Goal: Task Accomplishment & Management: Manage account settings

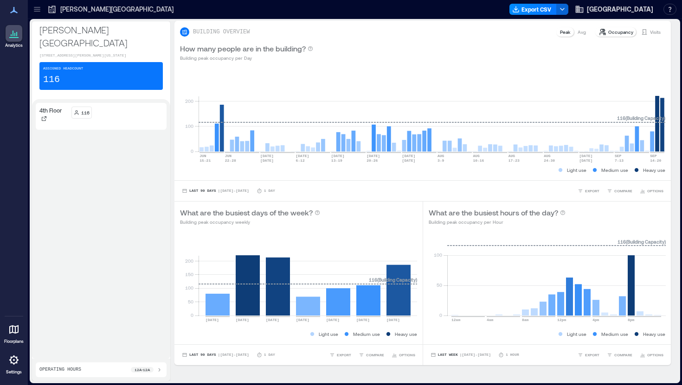
click at [21, 353] on div at bounding box center [14, 360] width 17 height 17
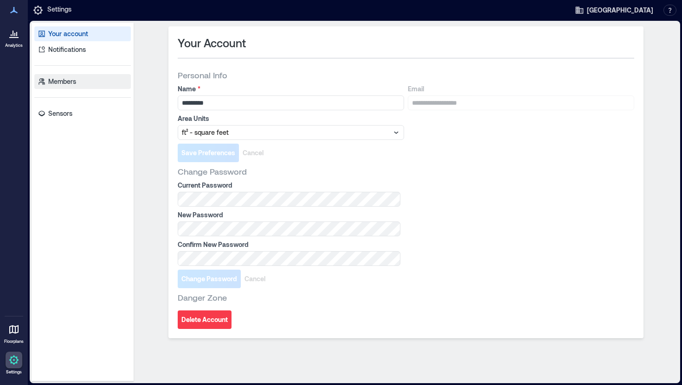
click at [81, 85] on link "Members" at bounding box center [82, 81] width 96 height 15
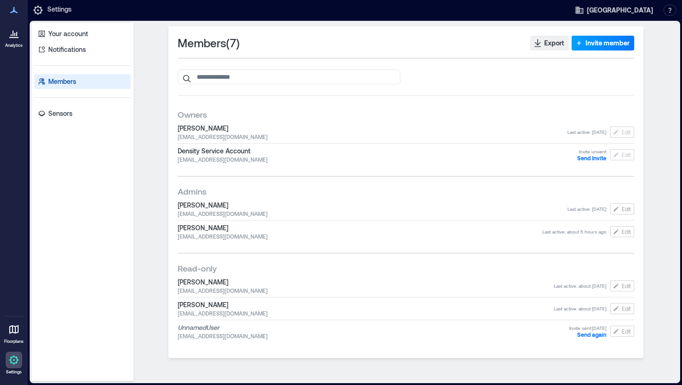
click at [607, 45] on span "Invite member" at bounding box center [607, 42] width 44 height 9
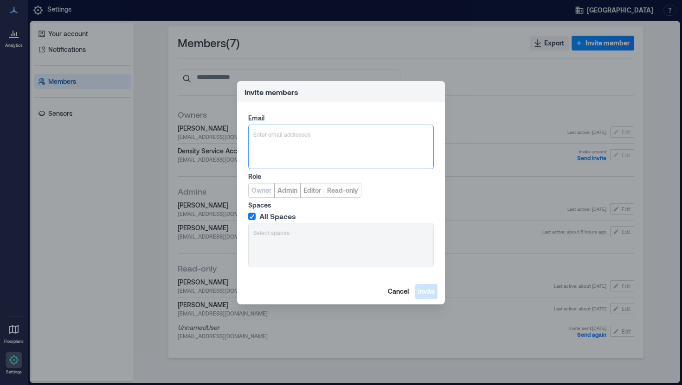
click at [325, 133] on div at bounding box center [340, 134] width 175 height 9
type input "*****"
drag, startPoint x: 277, startPoint y: 133, endPoint x: 197, endPoint y: 131, distance: 80.2
click at [197, 131] on div "Invite members Email Enter email addresses Role Owner Admin Editor Read-only Sp…" at bounding box center [341, 192] width 682 height 385
type input "**********"
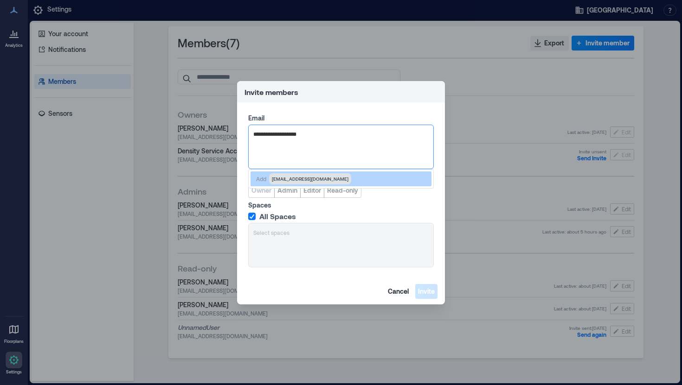
click at [309, 179] on span "[EMAIL_ADDRESS][DOMAIN_NAME]" at bounding box center [310, 178] width 77 height 7
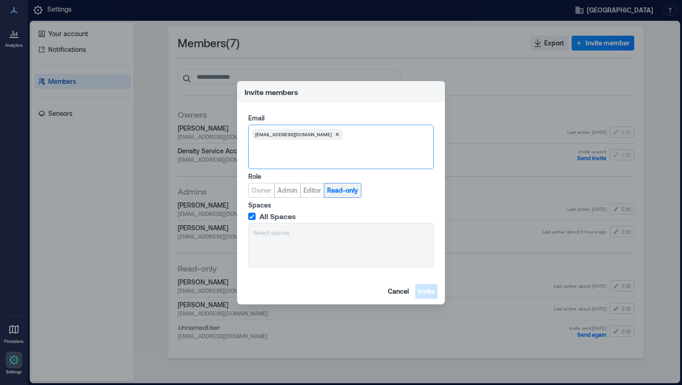
click at [343, 189] on span "Read-only" at bounding box center [342, 190] width 31 height 9
click at [429, 296] on button "Invite" at bounding box center [426, 291] width 22 height 15
